Goal: Information Seeking & Learning: Learn about a topic

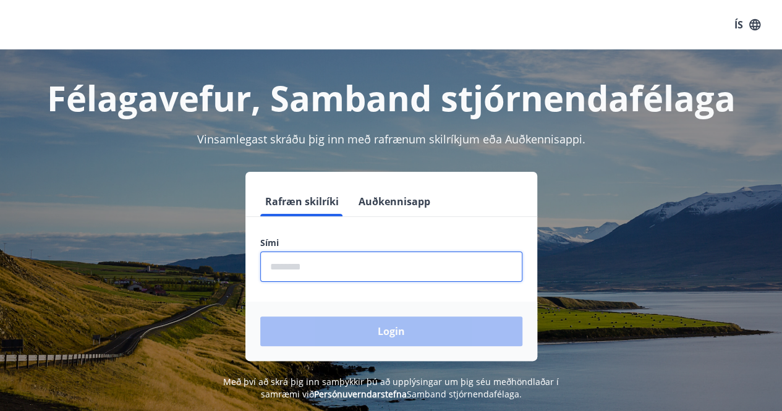
click at [308, 259] on input "phone" at bounding box center [391, 267] width 262 height 30
type input "********"
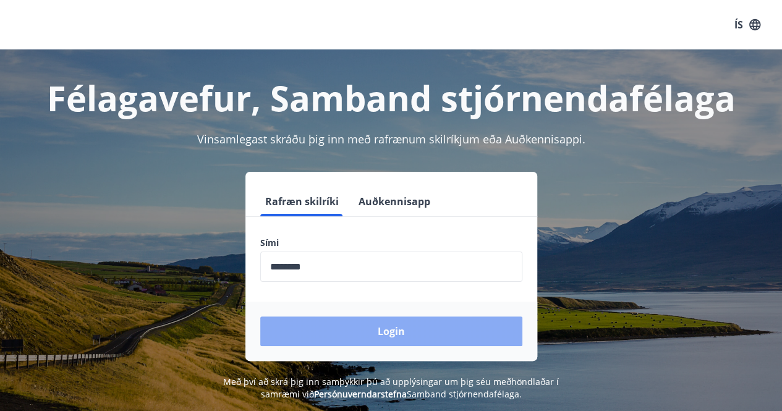
click at [373, 329] on button "Login" at bounding box center [391, 331] width 262 height 30
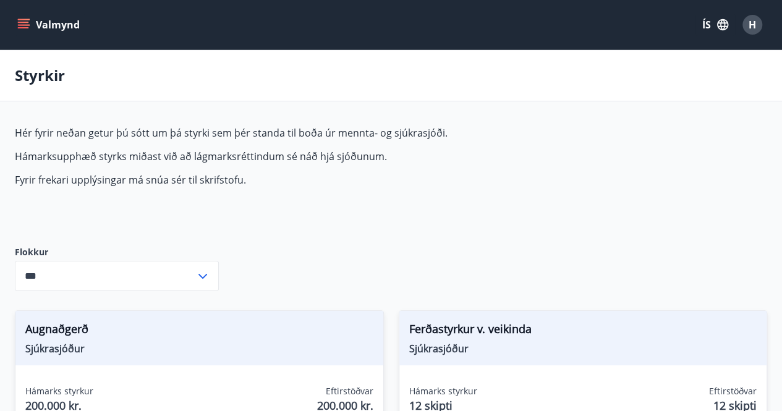
type input "***"
click at [26, 20] on icon "menu" at bounding box center [23, 25] width 12 height 12
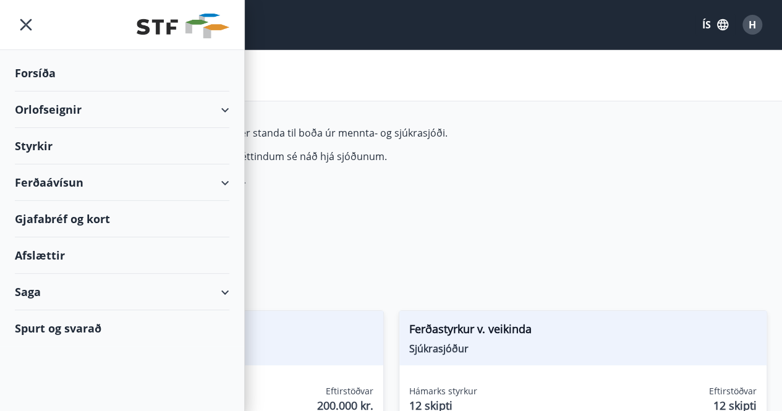
click at [45, 108] on div "Orlofseignir" at bounding box center [122, 109] width 215 height 36
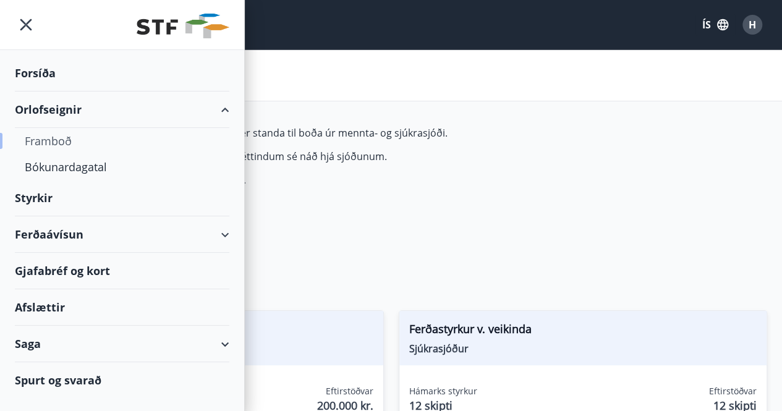
click at [61, 139] on div "Framboð" at bounding box center [122, 141] width 195 height 26
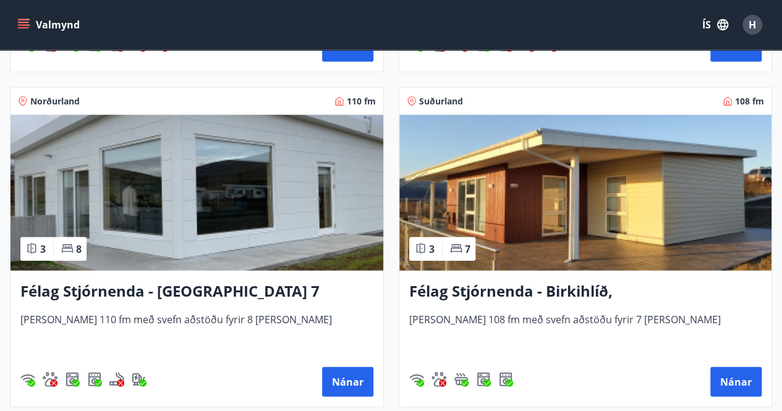
scroll to position [3873, 0]
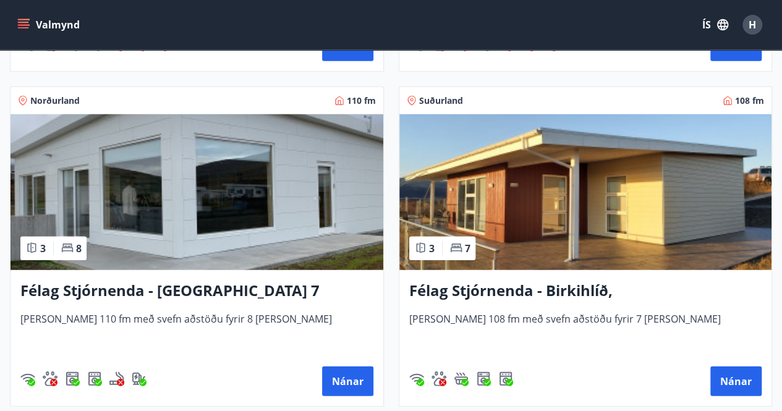
click at [590, 205] on img at bounding box center [585, 192] width 373 height 156
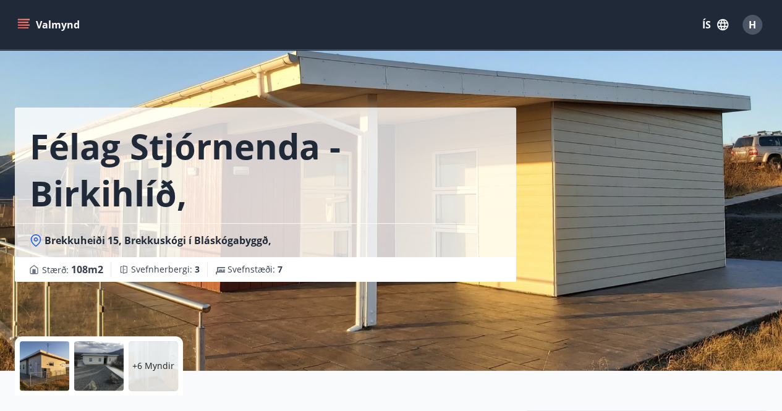
click at [161, 371] on p "+6 Myndir" at bounding box center [153, 366] width 42 height 12
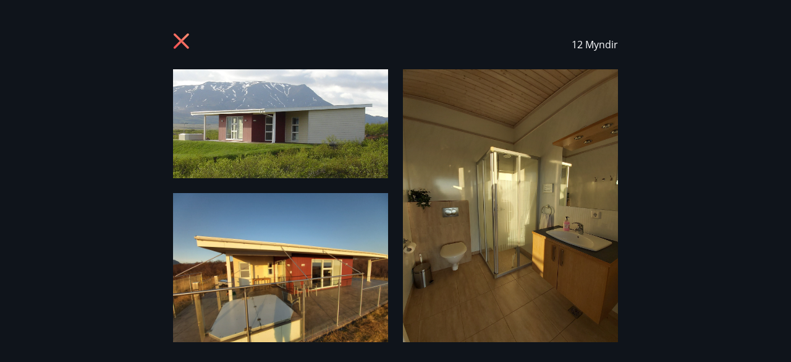
click at [204, 81] on img at bounding box center [280, 123] width 215 height 109
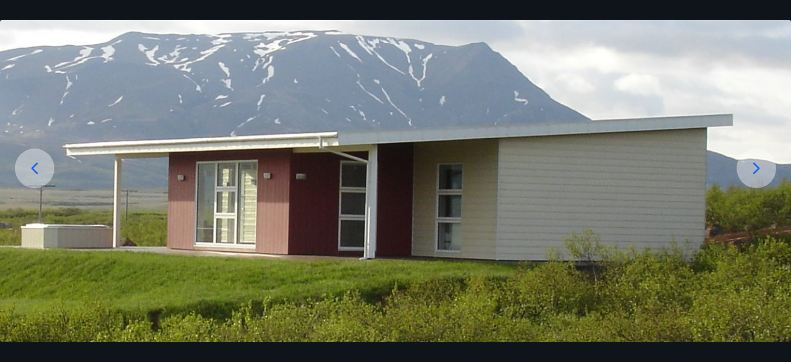
scroll to position [124, 0]
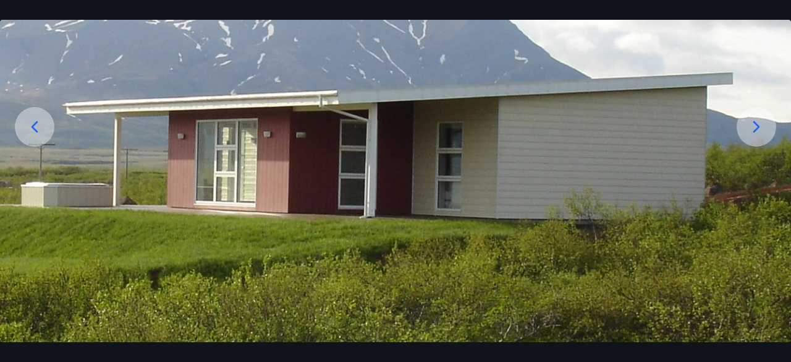
click at [757, 122] on icon at bounding box center [757, 127] width 20 height 20
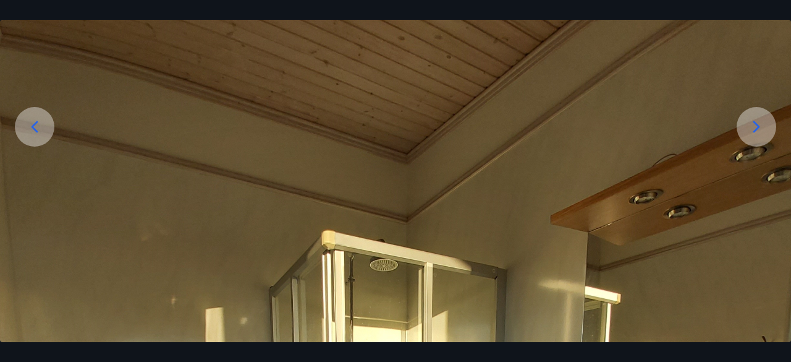
click at [30, 119] on icon at bounding box center [35, 127] width 20 height 20
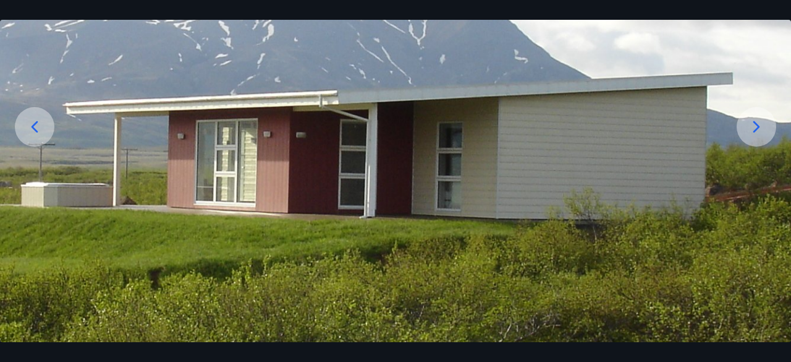
click at [760, 124] on icon at bounding box center [757, 127] width 20 height 20
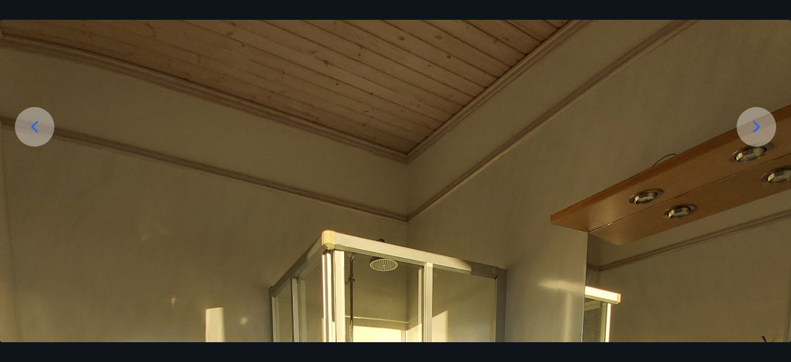
click at [756, 126] on icon at bounding box center [757, 127] width 20 height 20
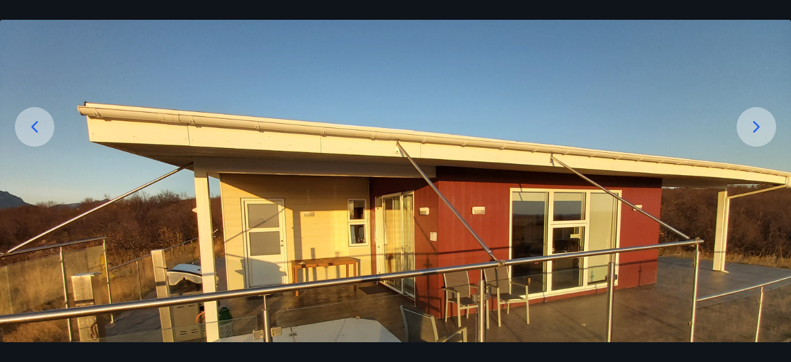
drag, startPoint x: 411, startPoint y: 303, endPoint x: 420, endPoint y: 225, distance: 78.4
click at [420, 225] on img at bounding box center [395, 242] width 791 height 593
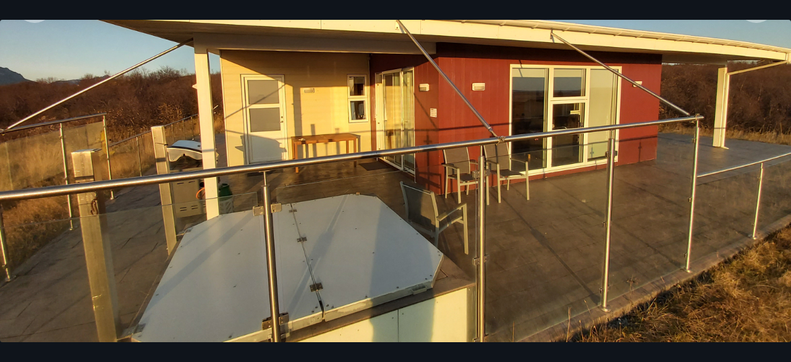
scroll to position [185, 0]
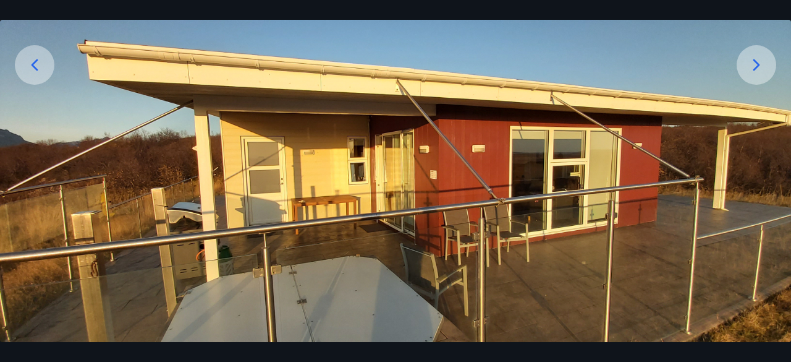
click at [33, 62] on icon at bounding box center [35, 65] width 20 height 20
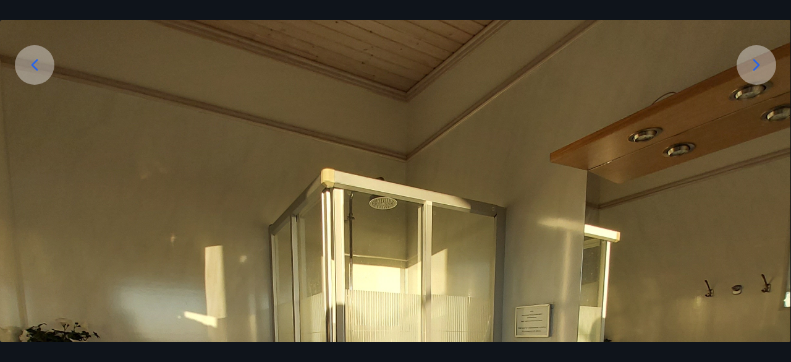
drag, startPoint x: 226, startPoint y: 331, endPoint x: 173, endPoint y: 138, distance: 200.1
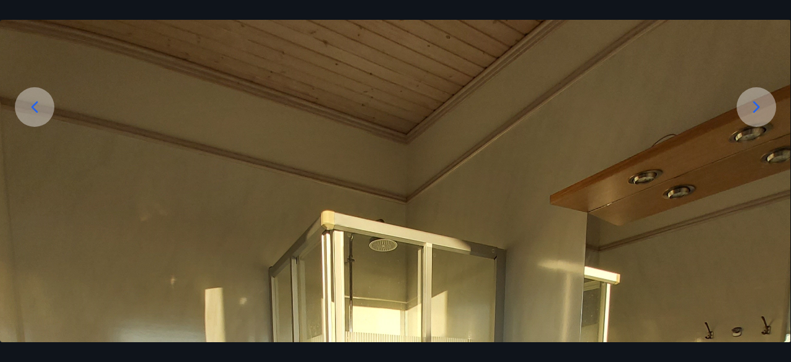
scroll to position [124, 0]
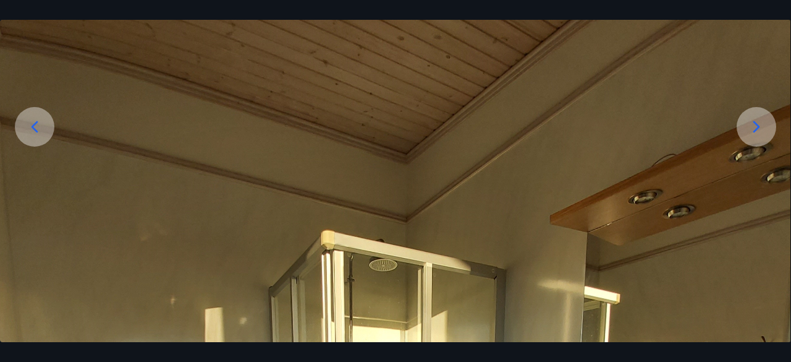
click at [32, 117] on icon at bounding box center [35, 127] width 20 height 20
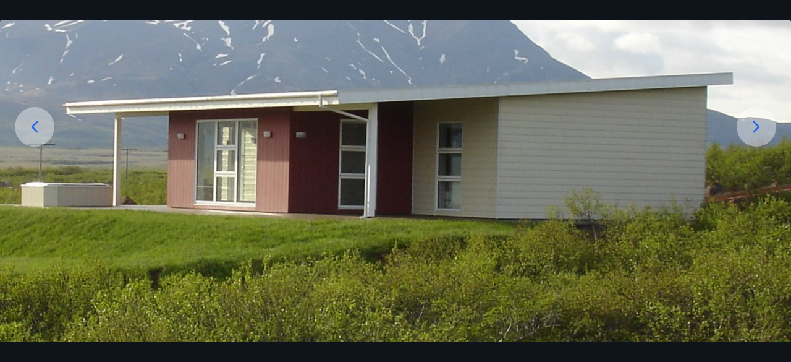
click at [754, 127] on icon at bounding box center [757, 127] width 20 height 20
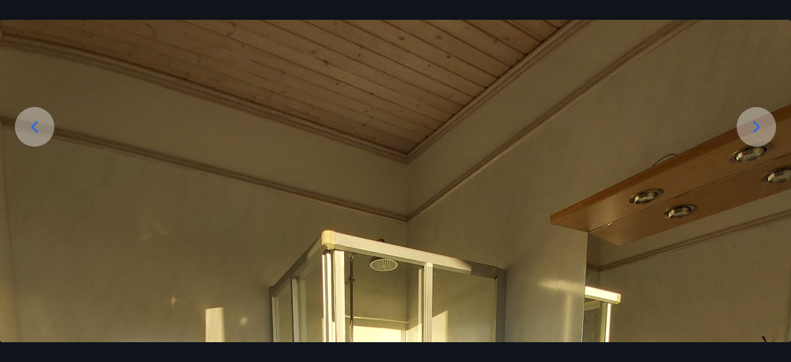
click at [754, 127] on icon at bounding box center [757, 127] width 20 height 20
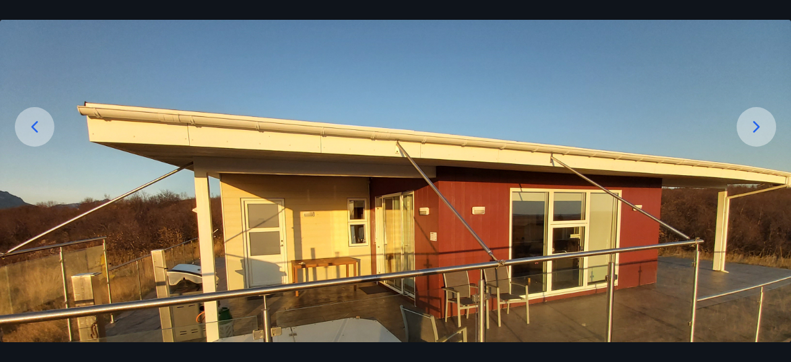
click at [754, 127] on icon at bounding box center [757, 127] width 20 height 20
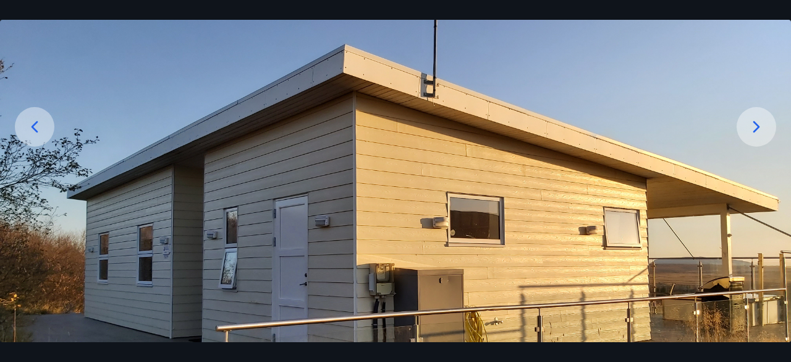
click at [754, 124] on icon at bounding box center [757, 127] width 20 height 20
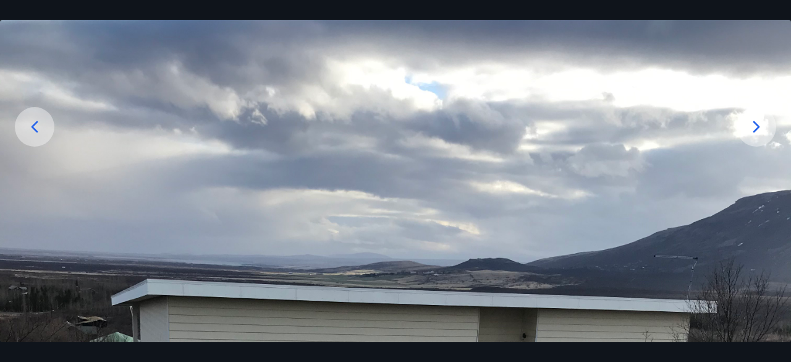
click at [758, 125] on icon at bounding box center [757, 127] width 7 height 12
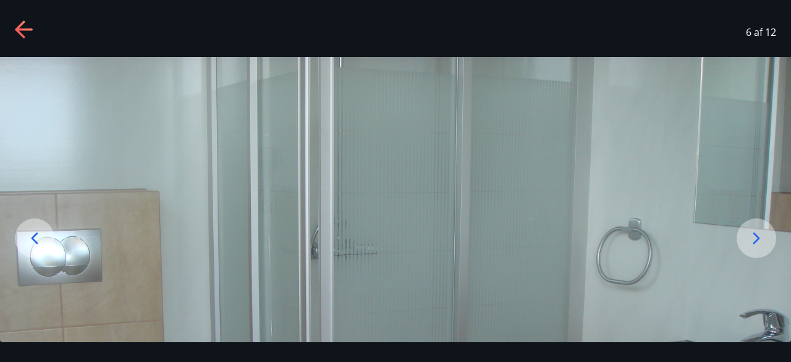
scroll to position [11, 0]
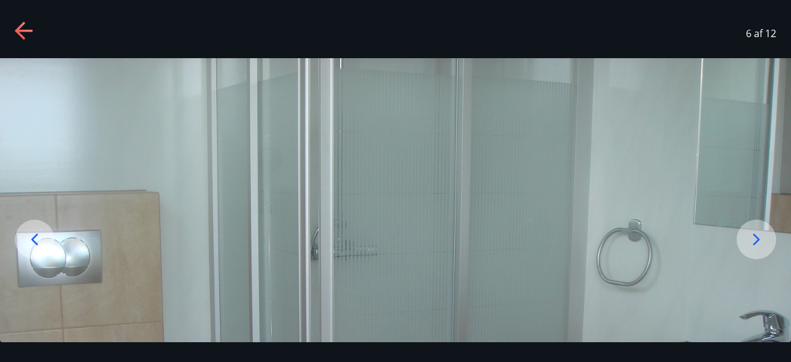
click at [754, 236] on icon at bounding box center [757, 239] width 20 height 20
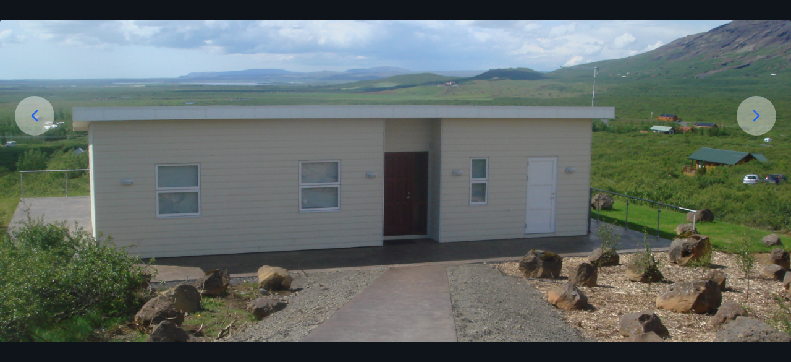
scroll to position [135, 0]
click at [756, 114] on icon at bounding box center [757, 116] width 20 height 20
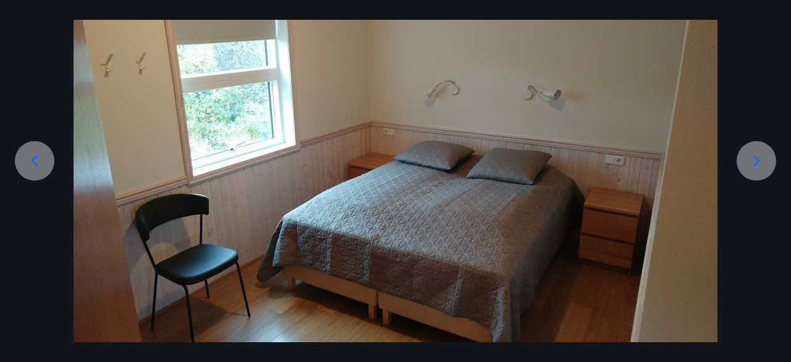
scroll to position [89, 0]
click at [755, 161] on icon at bounding box center [757, 161] width 20 height 20
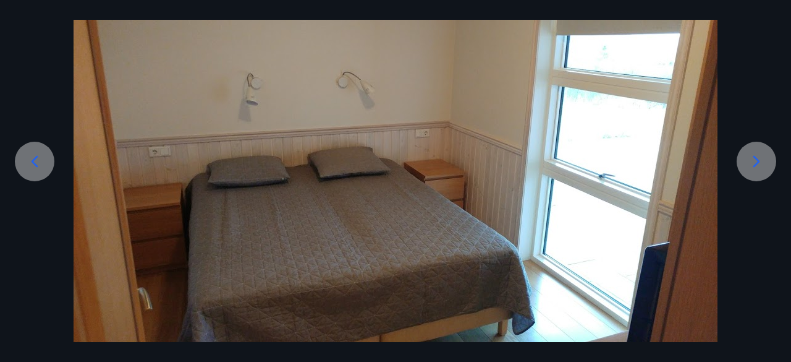
click at [33, 160] on icon at bounding box center [35, 161] width 7 height 12
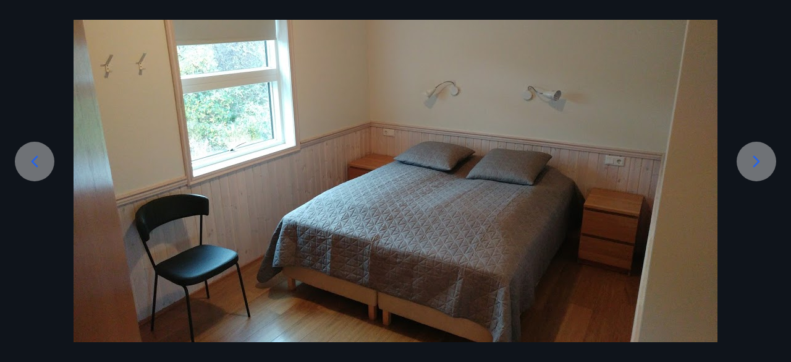
click at [761, 156] on icon at bounding box center [757, 161] width 20 height 20
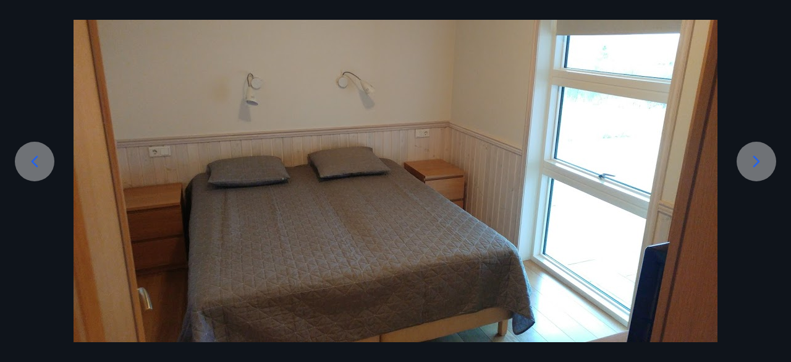
click at [754, 158] on icon at bounding box center [757, 161] width 20 height 20
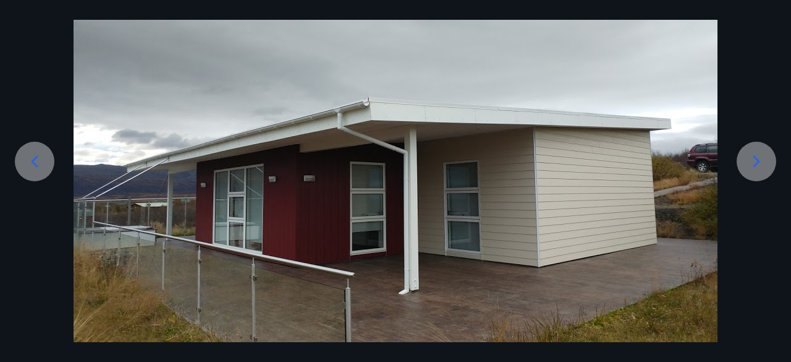
click at [763, 155] on icon at bounding box center [757, 161] width 20 height 20
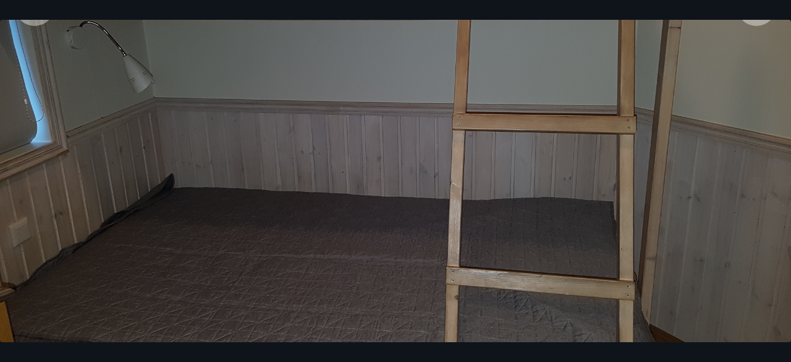
scroll to position [11, 0]
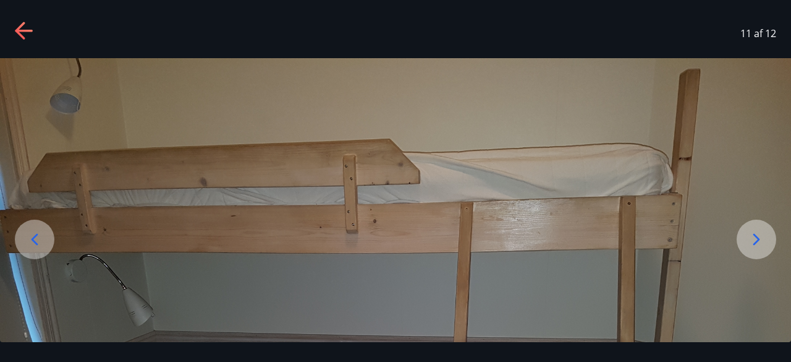
click at [755, 231] on icon at bounding box center [757, 239] width 20 height 20
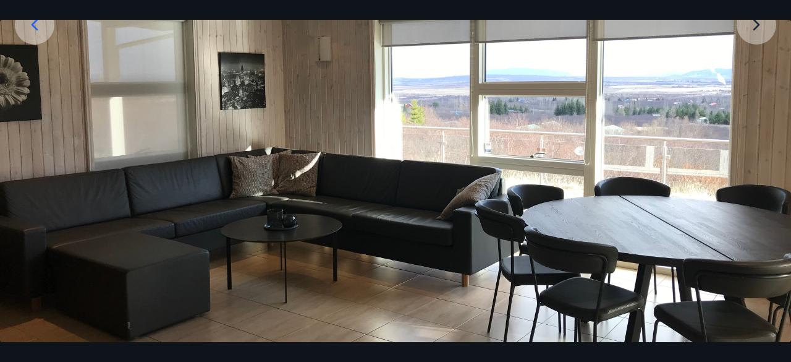
scroll to position [197, 0]
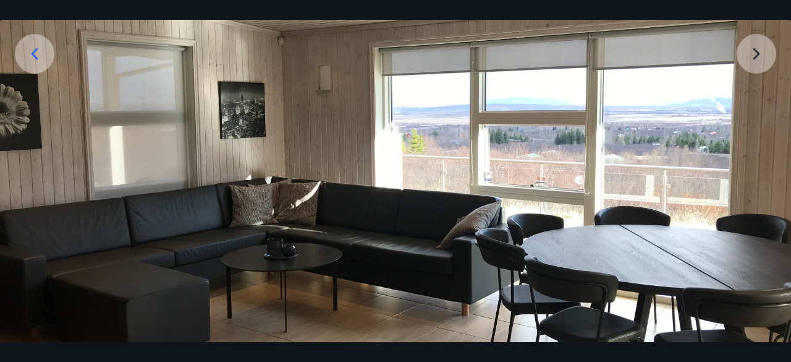
click at [755, 54] on img at bounding box center [395, 169] width 791 height 593
click at [753, 51] on img at bounding box center [395, 169] width 791 height 593
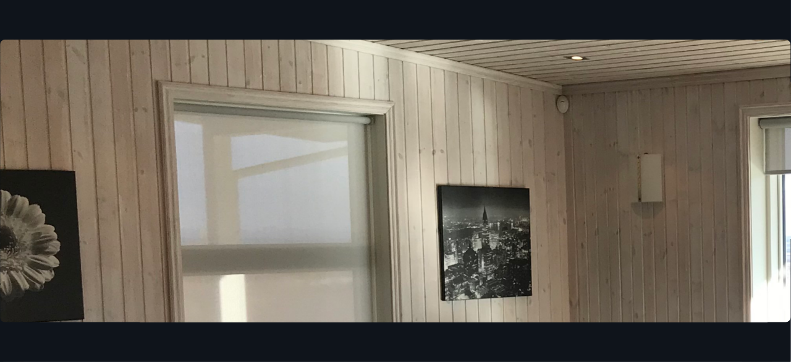
scroll to position [0, 0]
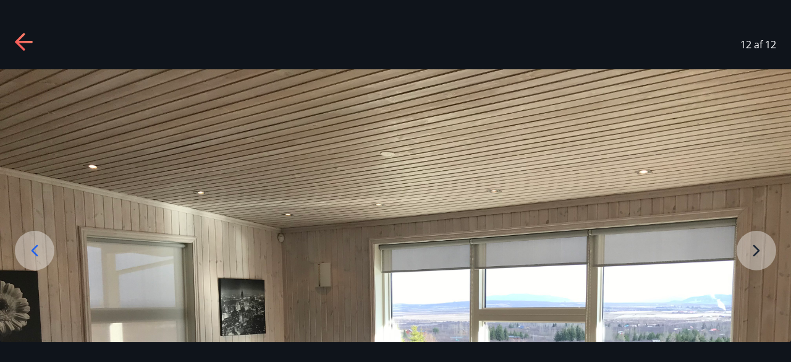
click at [36, 246] on icon at bounding box center [35, 250] width 7 height 12
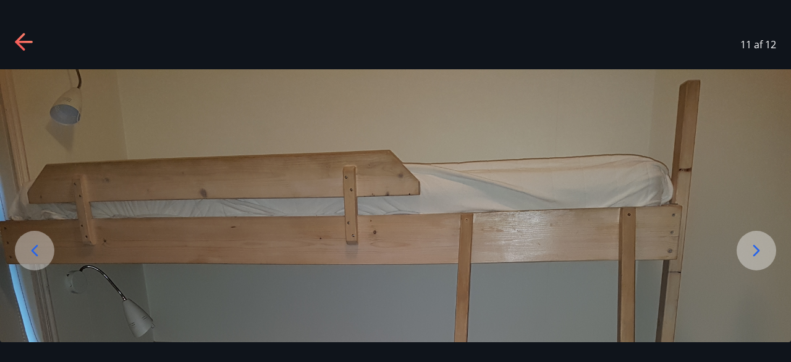
click at [36, 246] on icon at bounding box center [35, 250] width 7 height 12
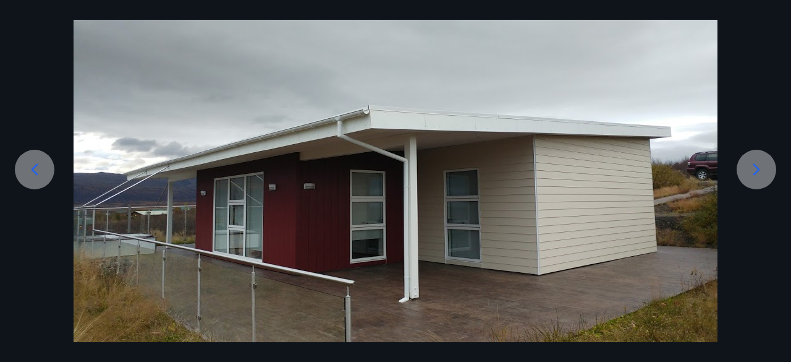
scroll to position [82, 0]
click at [36, 167] on icon at bounding box center [35, 169] width 20 height 20
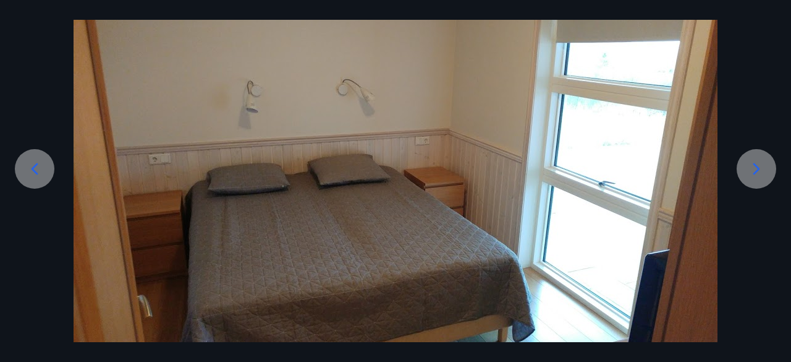
click at [757, 169] on icon at bounding box center [757, 169] width 20 height 20
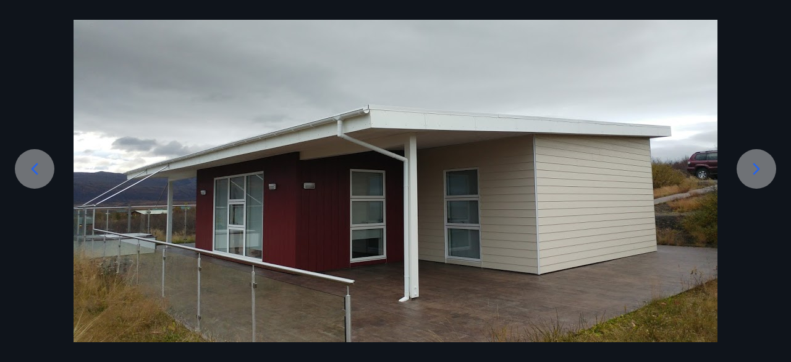
click at [757, 169] on icon at bounding box center [757, 169] width 20 height 20
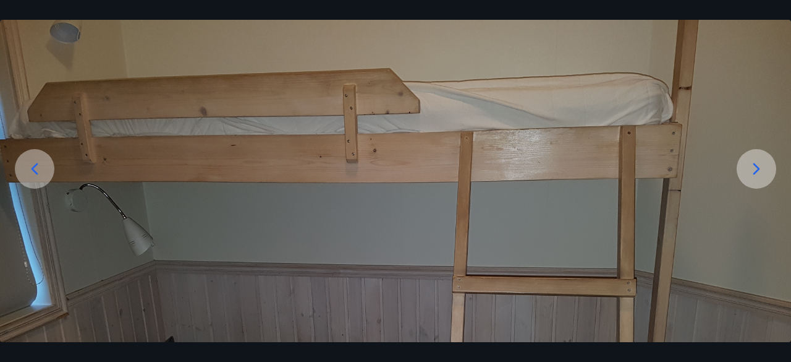
click at [757, 169] on icon at bounding box center [757, 169] width 20 height 20
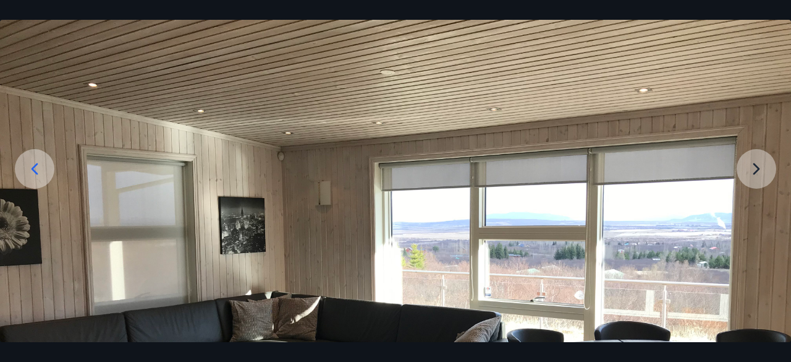
click at [774, 166] on img at bounding box center [395, 284] width 791 height 593
click at [35, 167] on icon at bounding box center [35, 169] width 7 height 12
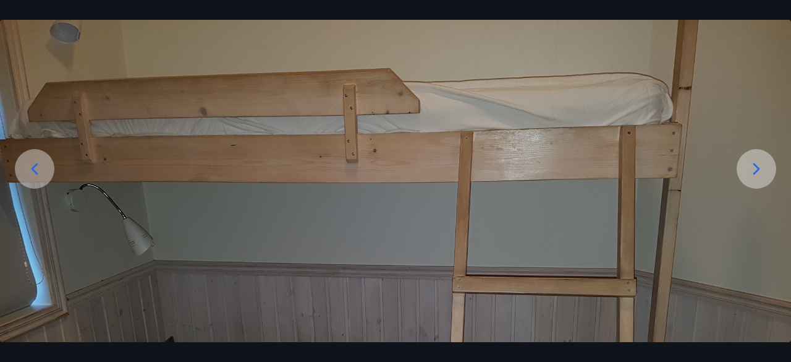
click at [35, 167] on icon at bounding box center [35, 169] width 7 height 12
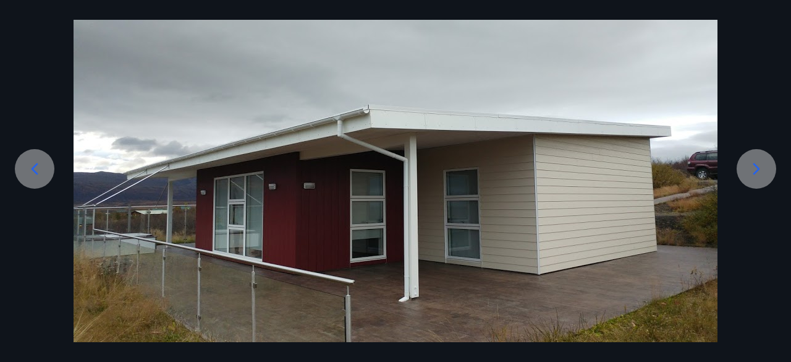
click at [35, 167] on icon at bounding box center [35, 169] width 7 height 12
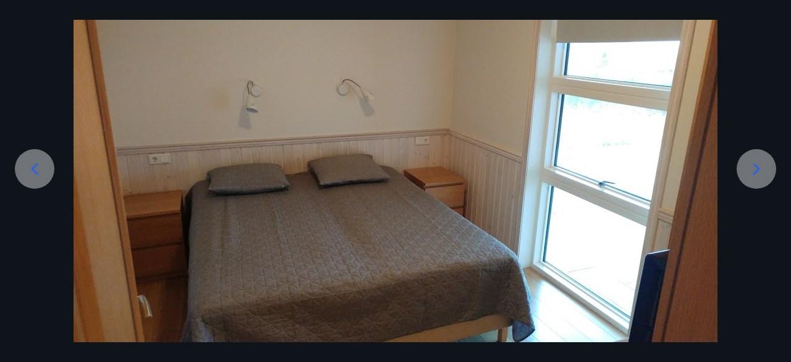
click at [35, 167] on icon at bounding box center [35, 169] width 7 height 12
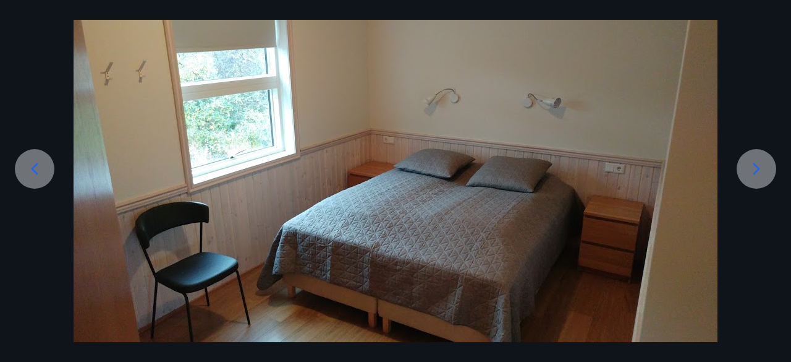
click at [35, 167] on icon at bounding box center [35, 169] width 7 height 12
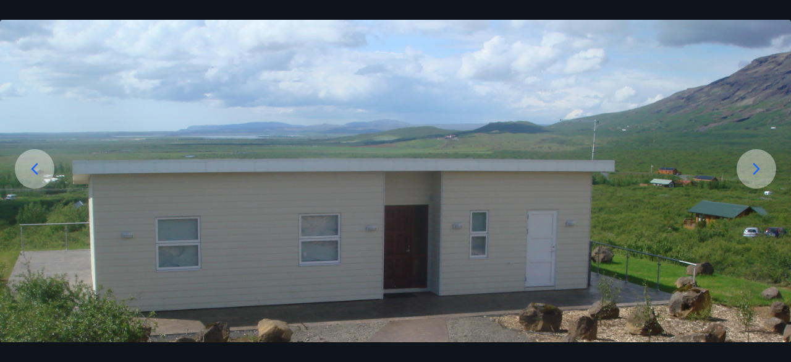
click at [24, 167] on div at bounding box center [35, 169] width 40 height 40
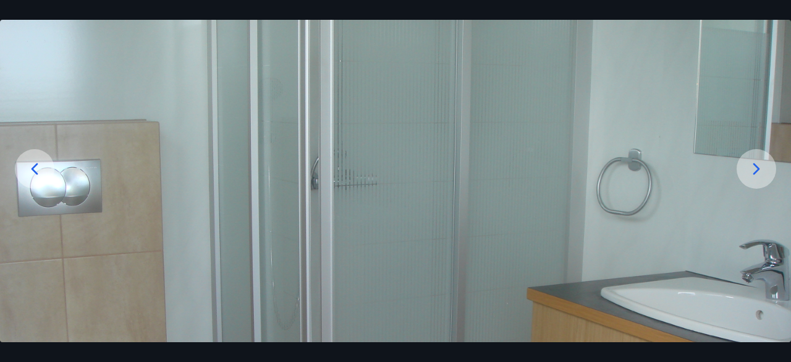
click at [24, 167] on div at bounding box center [35, 169] width 40 height 40
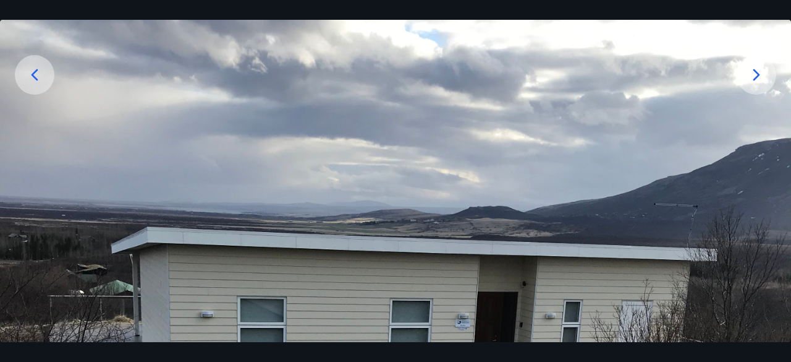
scroll to position [143, 0]
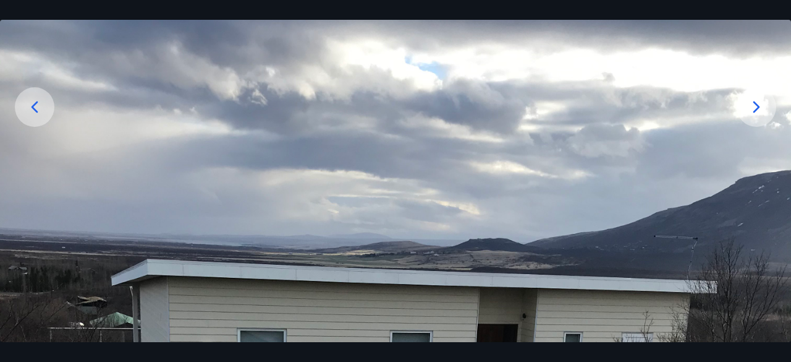
click at [48, 98] on div at bounding box center [35, 107] width 40 height 40
